Goal: Check status: Check status

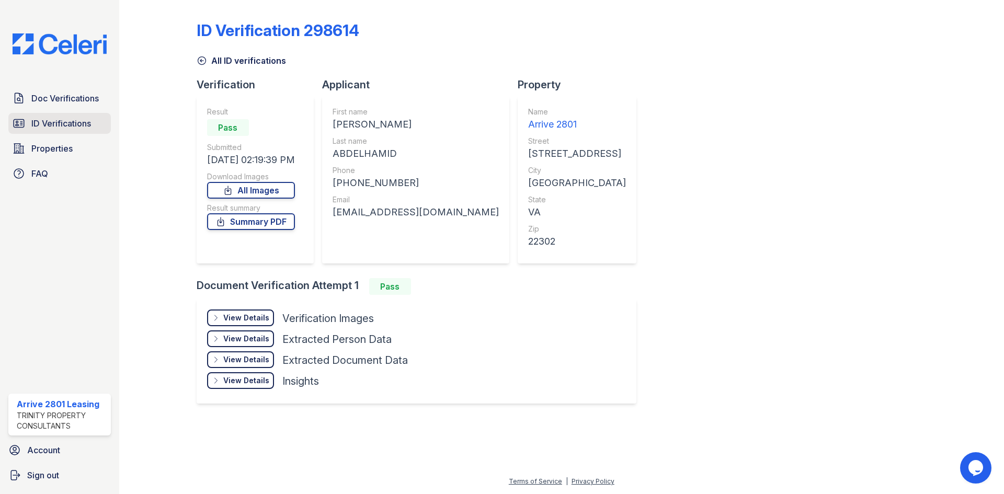
drag, startPoint x: 0, startPoint y: 0, endPoint x: 37, endPoint y: 121, distance: 126.7
click at [37, 121] on span "ID Verifications" at bounding box center [61, 123] width 60 height 13
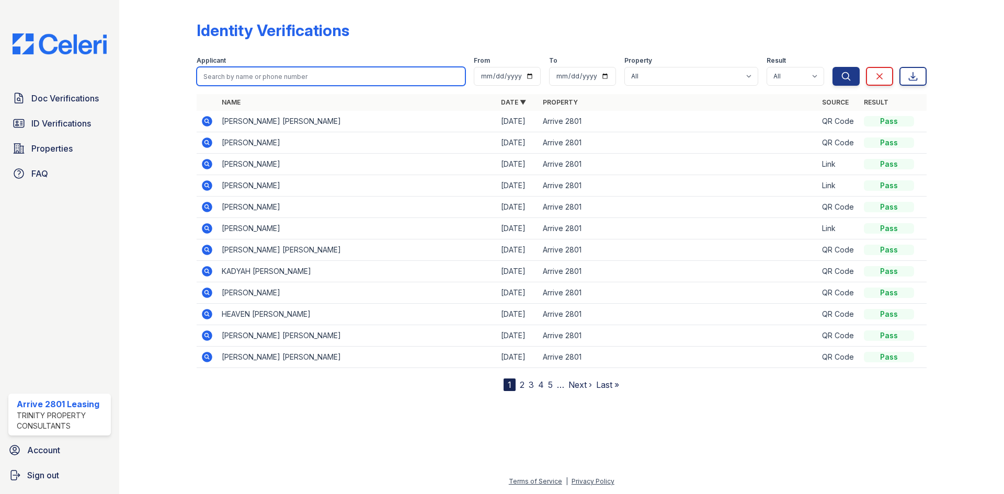
click at [316, 82] on input "search" at bounding box center [331, 76] width 269 height 19
type input "[DEMOGRAPHIC_DATA]"
click at [833, 67] on button "Search" at bounding box center [846, 76] width 27 height 19
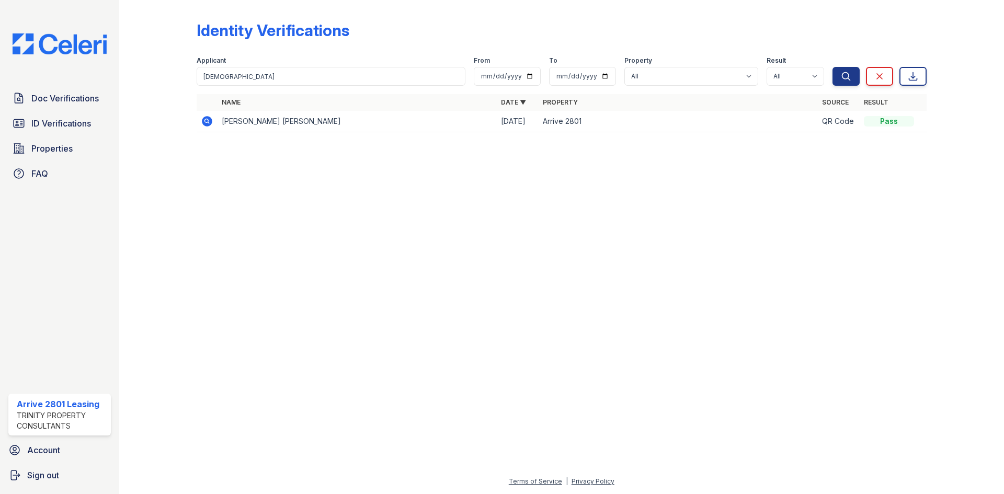
click at [208, 119] on icon at bounding box center [207, 121] width 13 height 13
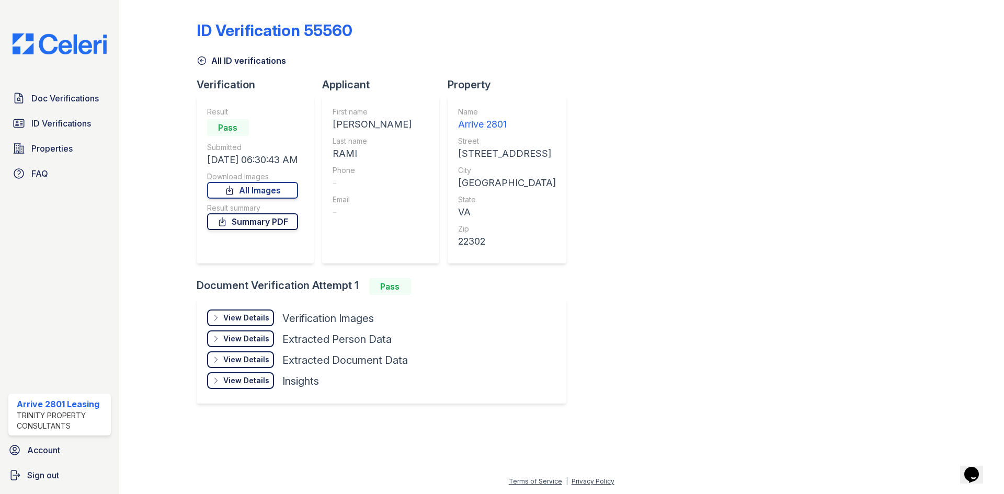
click at [283, 218] on link "Summary PDF" at bounding box center [252, 221] width 91 height 17
click at [280, 194] on link "All Images" at bounding box center [252, 190] width 91 height 17
click at [86, 124] on span "ID Verifications" at bounding box center [61, 123] width 60 height 13
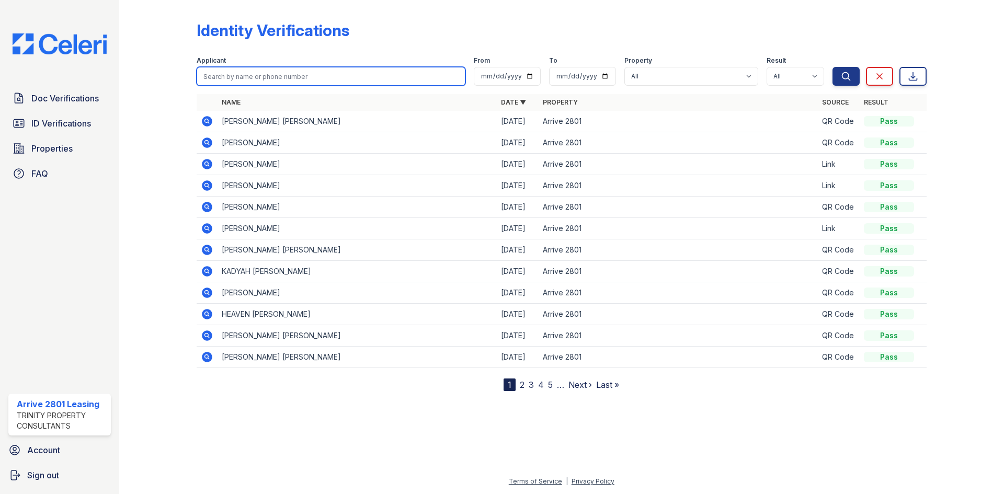
click at [275, 79] on input "search" at bounding box center [331, 76] width 269 height 19
type input "aditya"
click at [833, 67] on button "Search" at bounding box center [846, 76] width 27 height 19
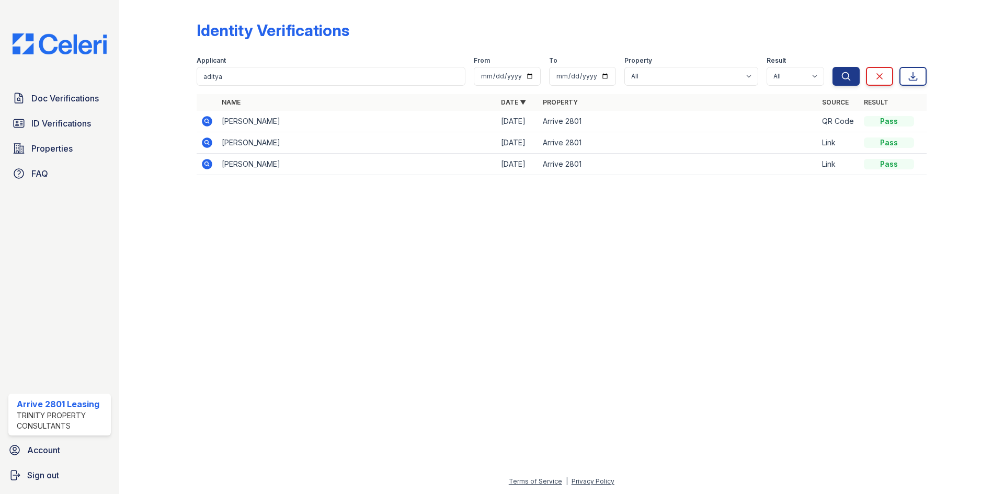
click at [205, 121] on icon at bounding box center [207, 121] width 13 height 13
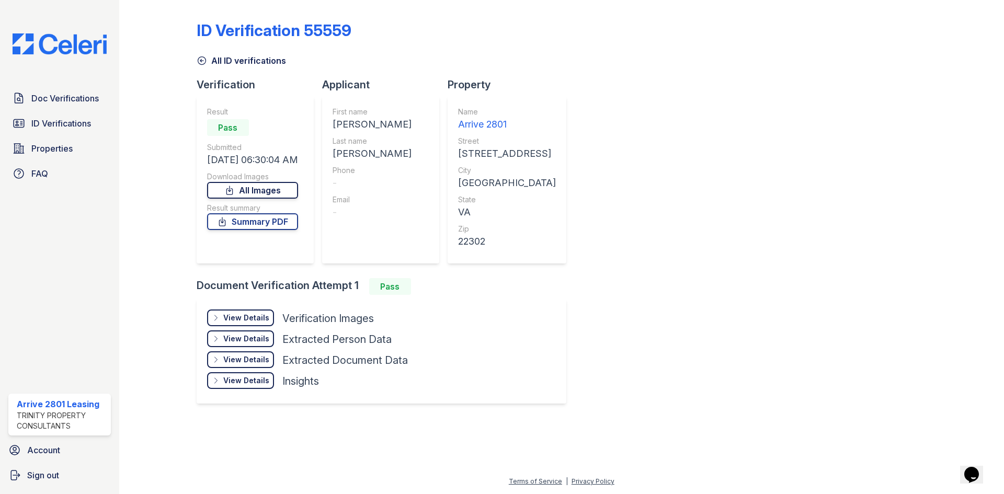
click at [246, 189] on link "All Images" at bounding box center [252, 190] width 91 height 17
